Goal: Task Accomplishment & Management: Manage account settings

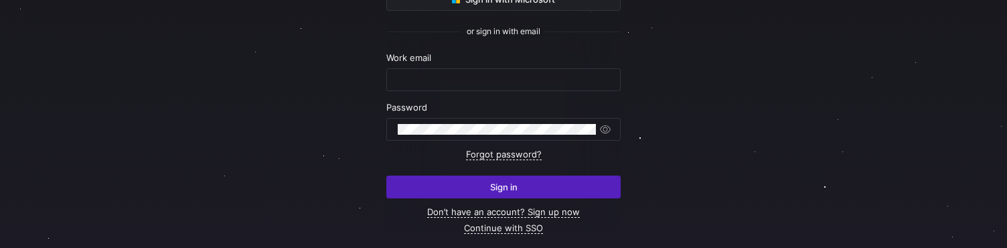
scroll to position [171, 0]
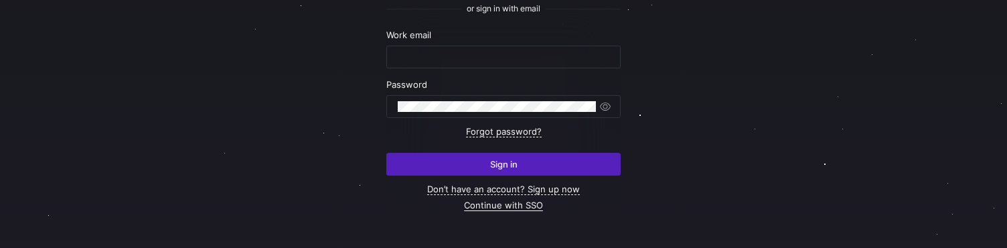
click at [495, 204] on link "Continue with SSO" at bounding box center [503, 205] width 79 height 11
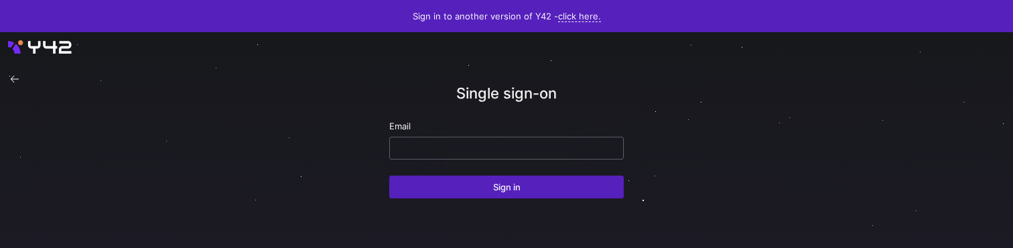
click at [406, 139] on div at bounding box center [506, 147] width 212 height 21
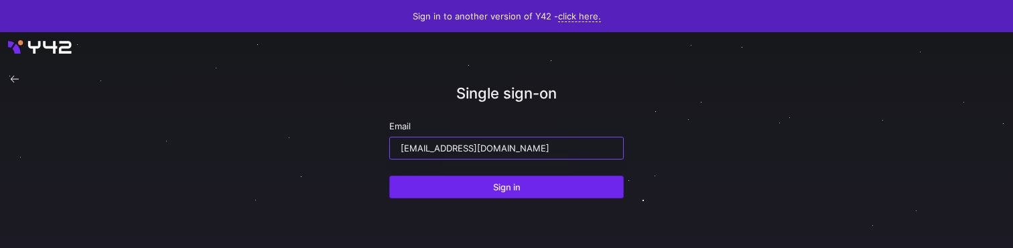
type input "[EMAIL_ADDRESS][DOMAIN_NAME]"
click at [457, 185] on span "submit" at bounding box center [506, 186] width 233 height 21
